Goal: Check status: Check status

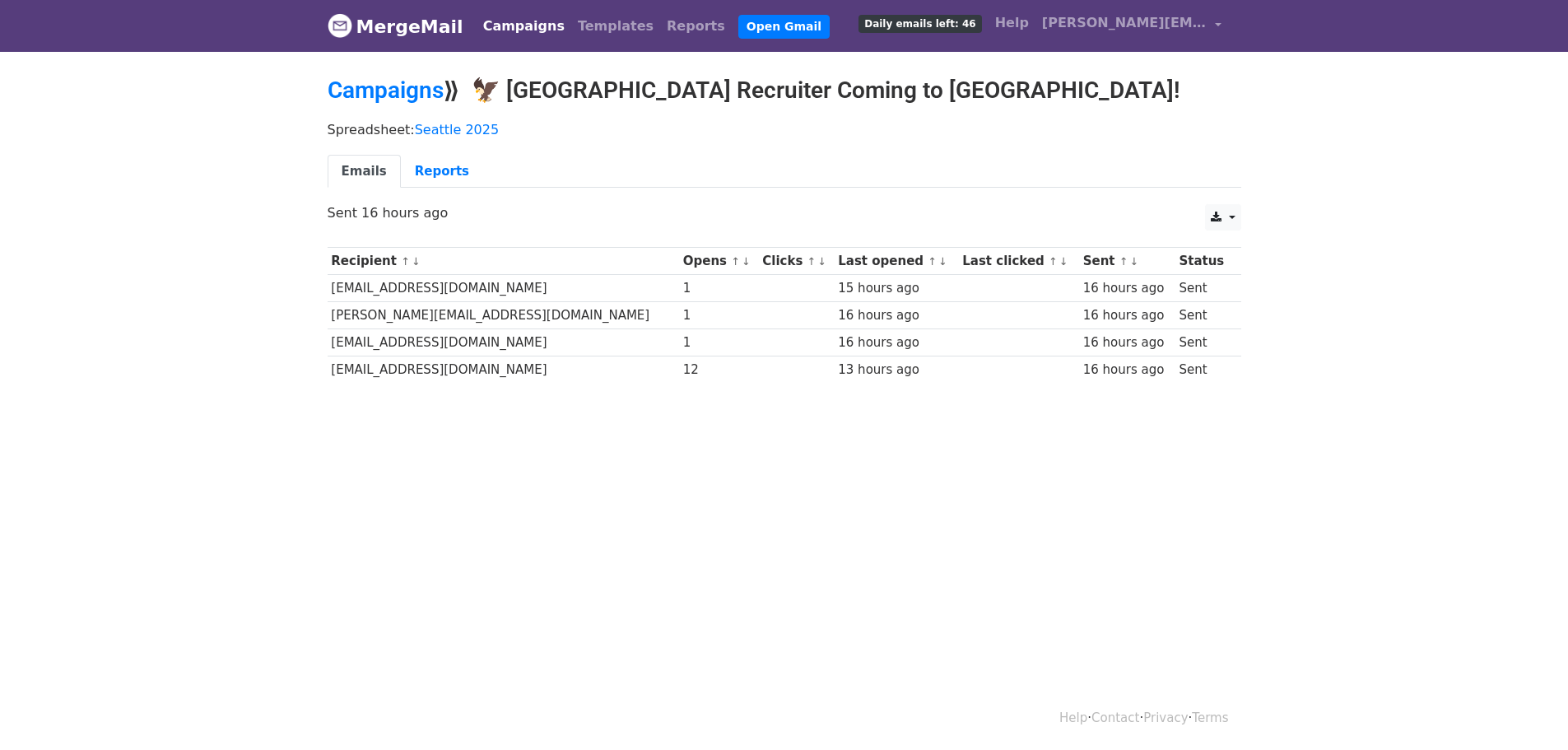
scroll to position [3, 0]
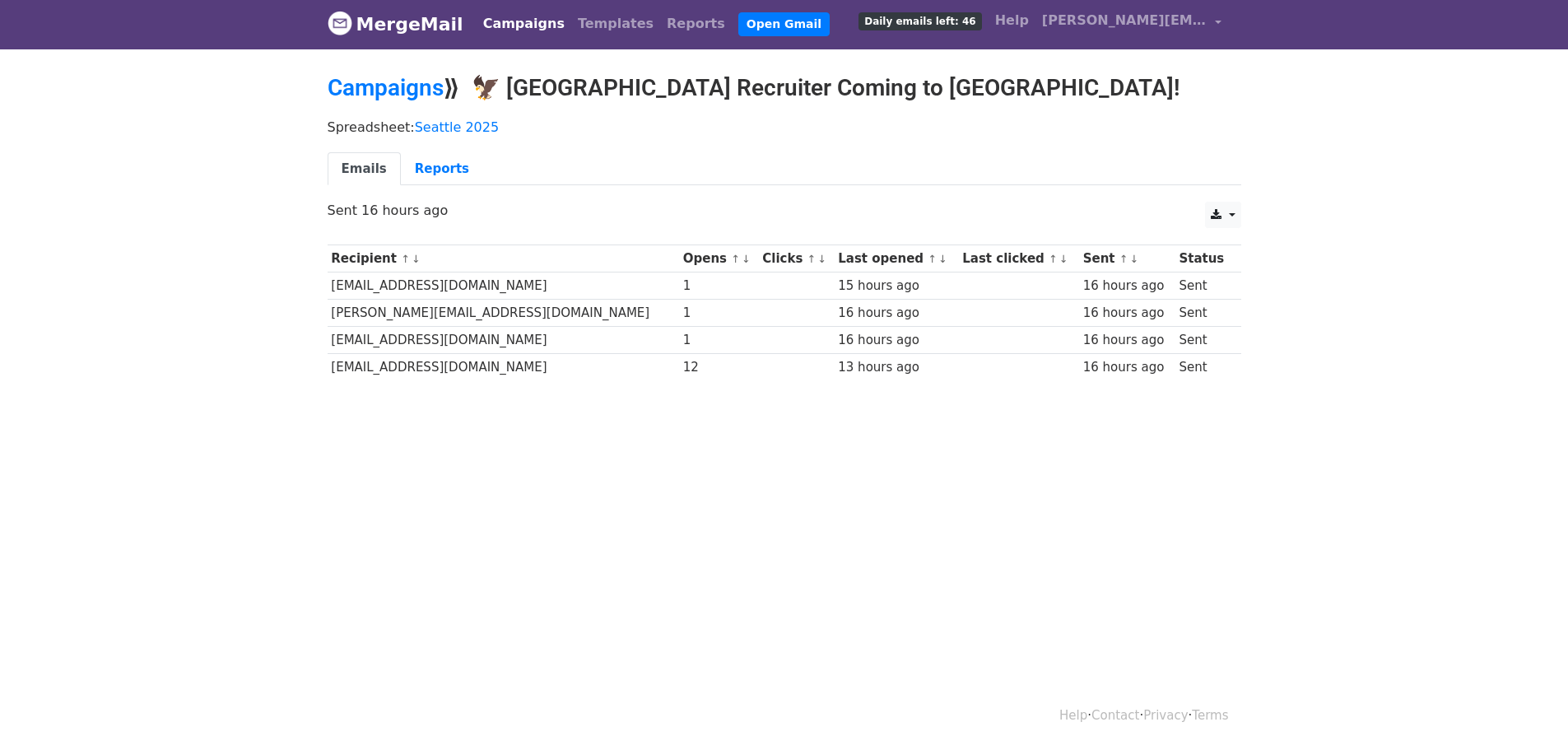
click at [420, 368] on td "[EMAIL_ADDRESS][DOMAIN_NAME]" at bounding box center [503, 367] width 351 height 27
click at [423, 173] on link "Reports" at bounding box center [441, 169] width 82 height 34
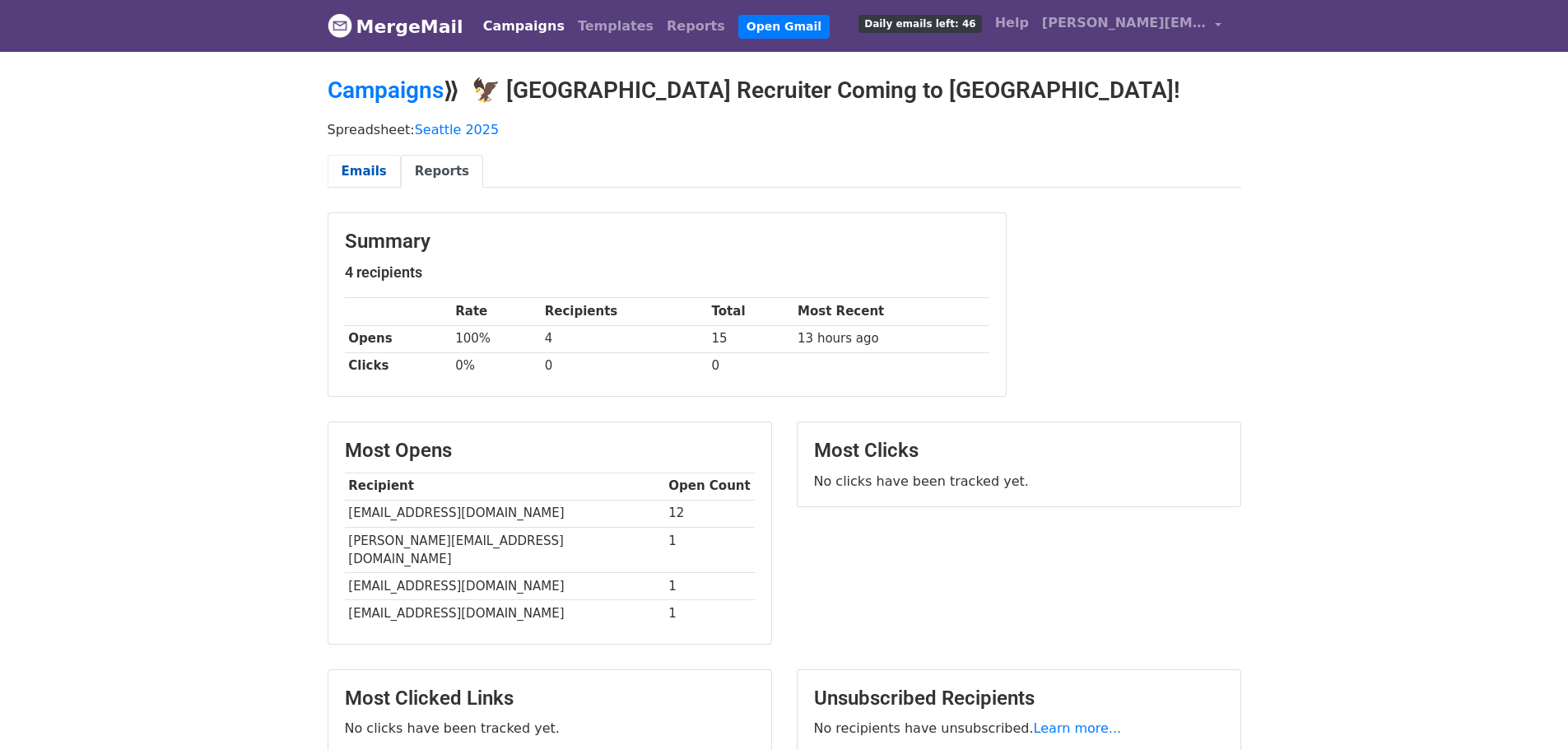
click at [353, 171] on link "Emails" at bounding box center [364, 172] width 73 height 34
